Goal: Find contact information: Find contact information

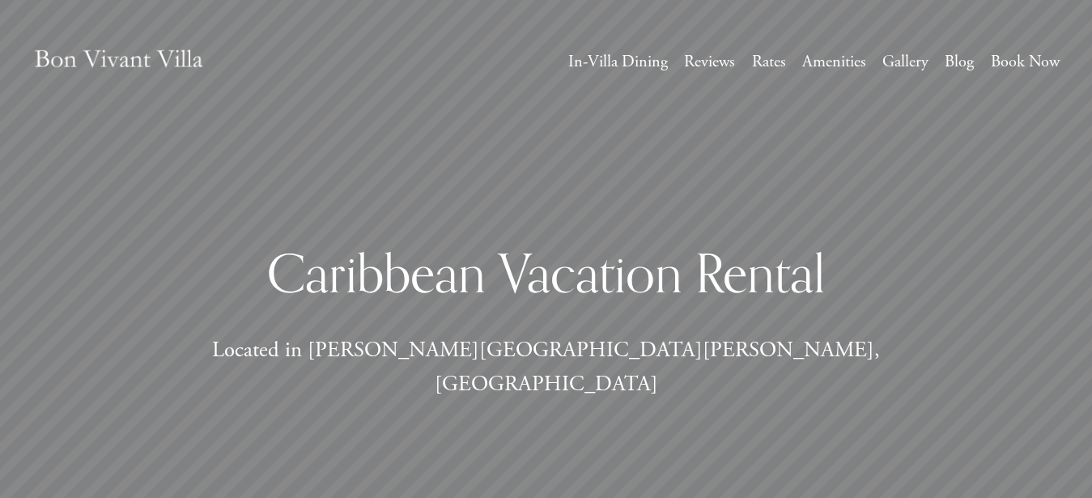
scroll to position [8204, 0]
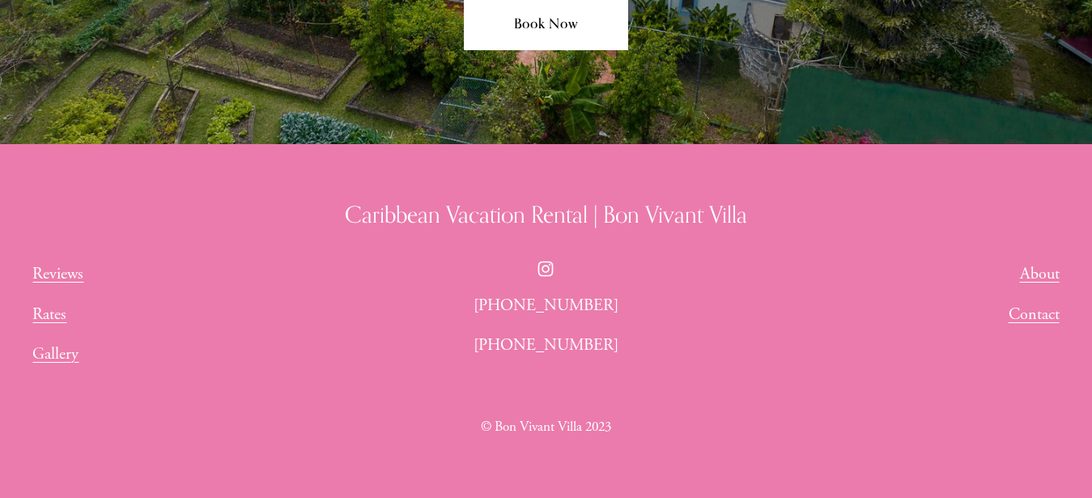
click at [1038, 301] on link "Contact" at bounding box center [1033, 314] width 51 height 26
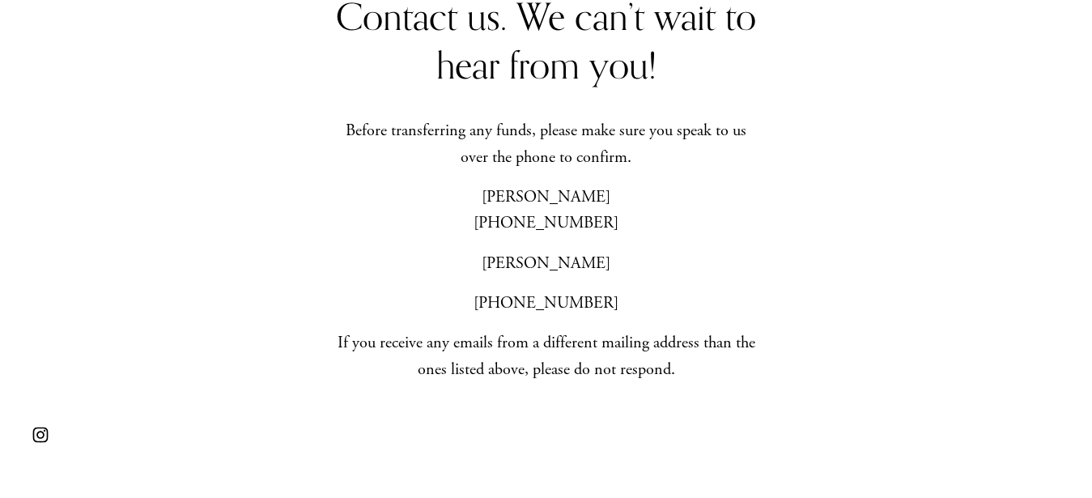
scroll to position [702, 0]
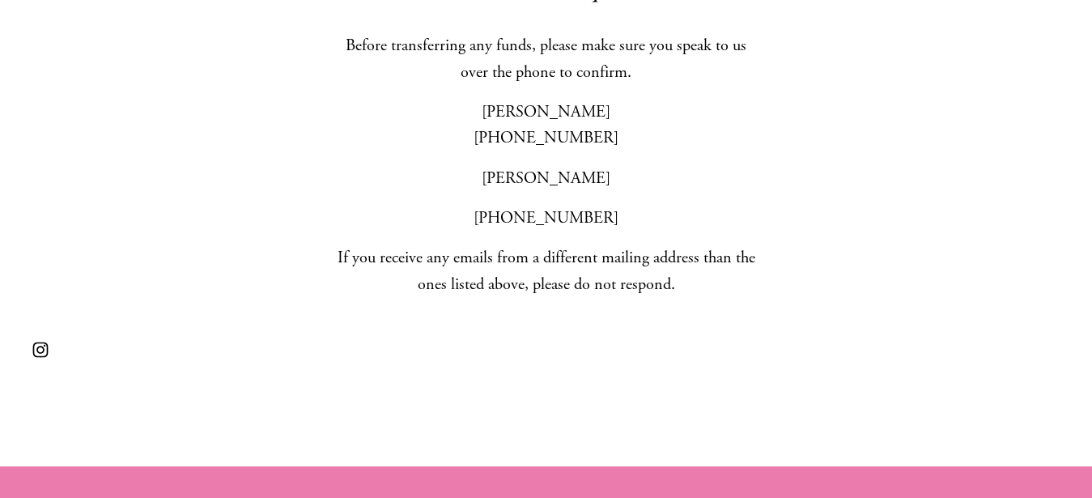
click at [550, 144] on p "[PERSON_NAME] [PHONE_NUMBER]" at bounding box center [546, 125] width 422 height 53
copy br
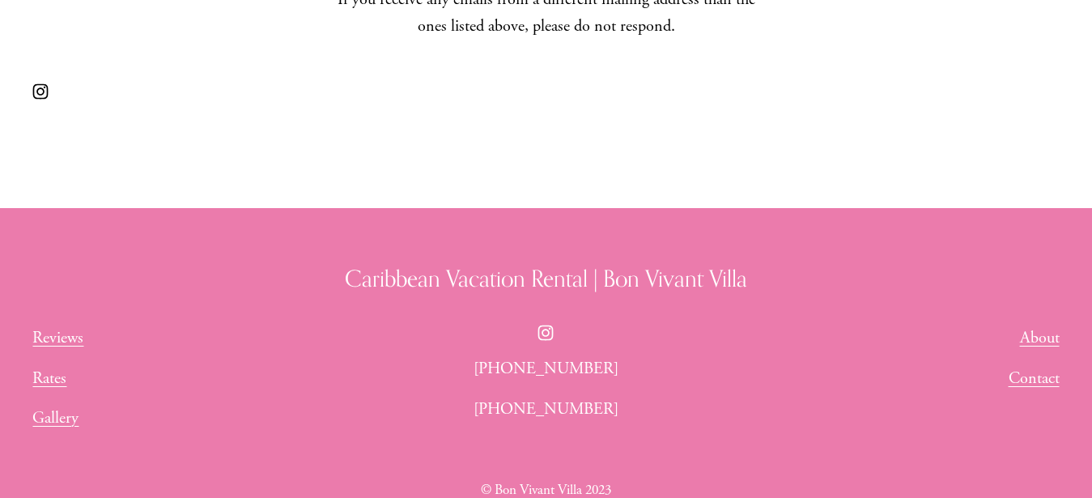
scroll to position [1064, 0]
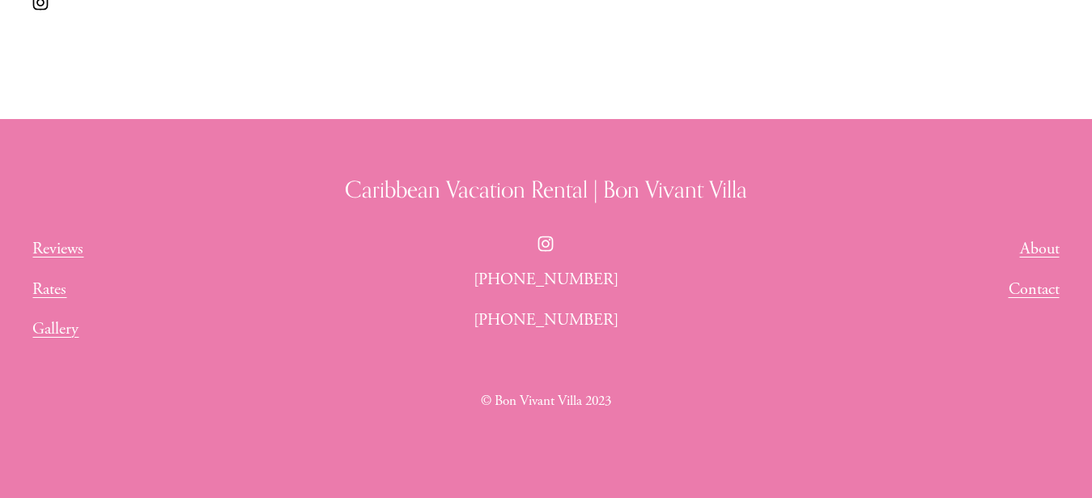
click at [1027, 289] on link "Contact" at bounding box center [1033, 289] width 51 height 26
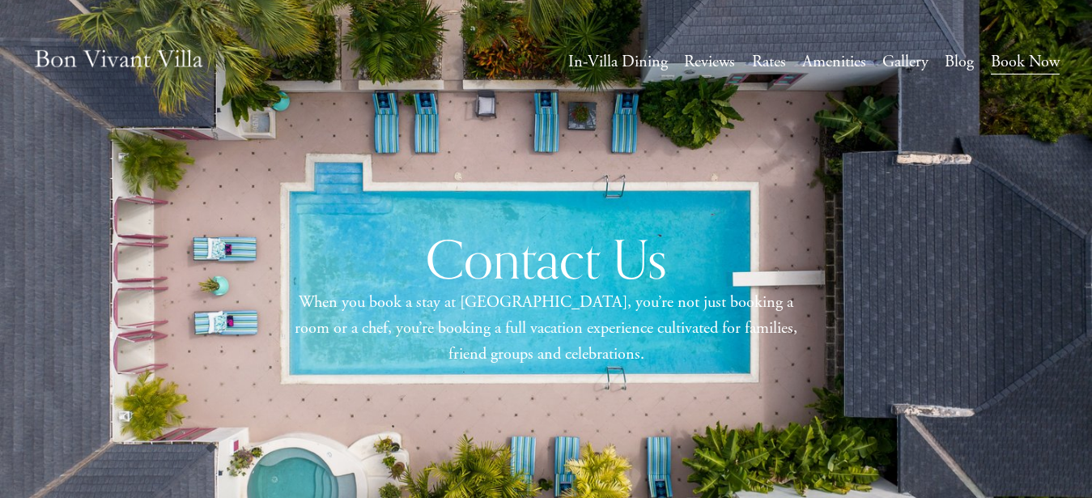
scroll to position [578, 0]
